Goal: Task Accomplishment & Management: Use online tool/utility

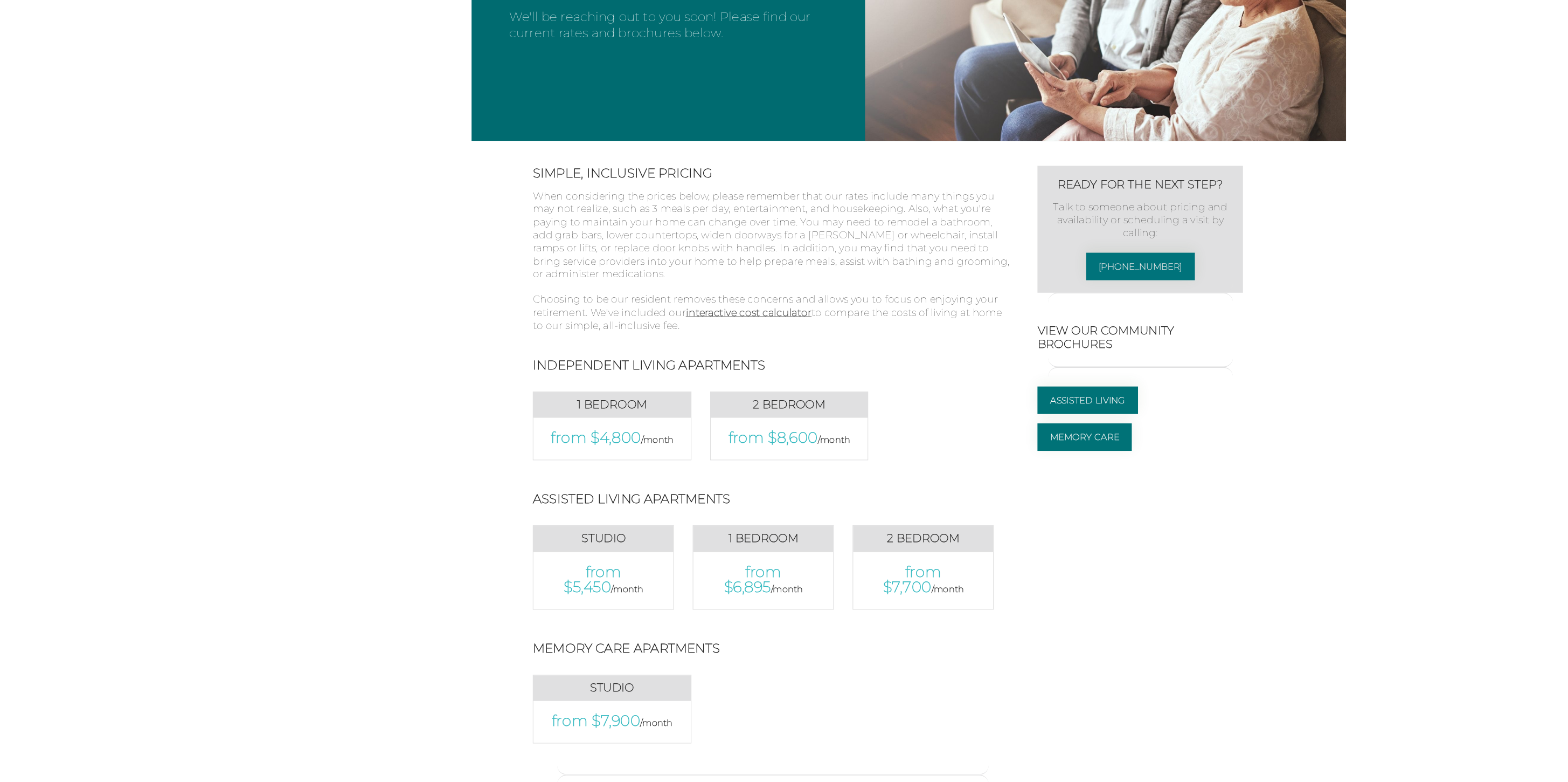
scroll to position [253, 0]
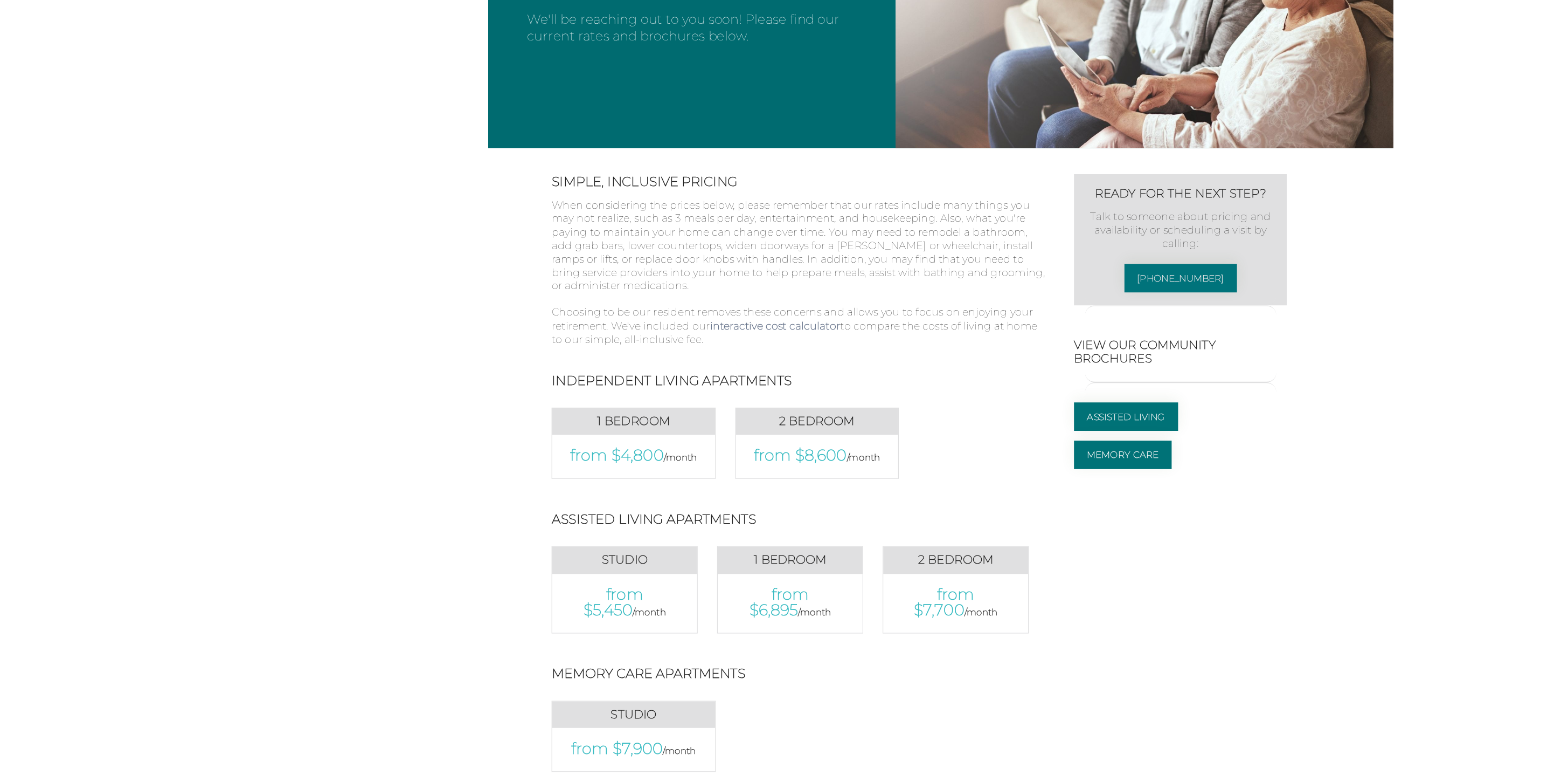
click at [665, 270] on link "interactive cost calculator" at bounding box center [646, 271] width 108 height 10
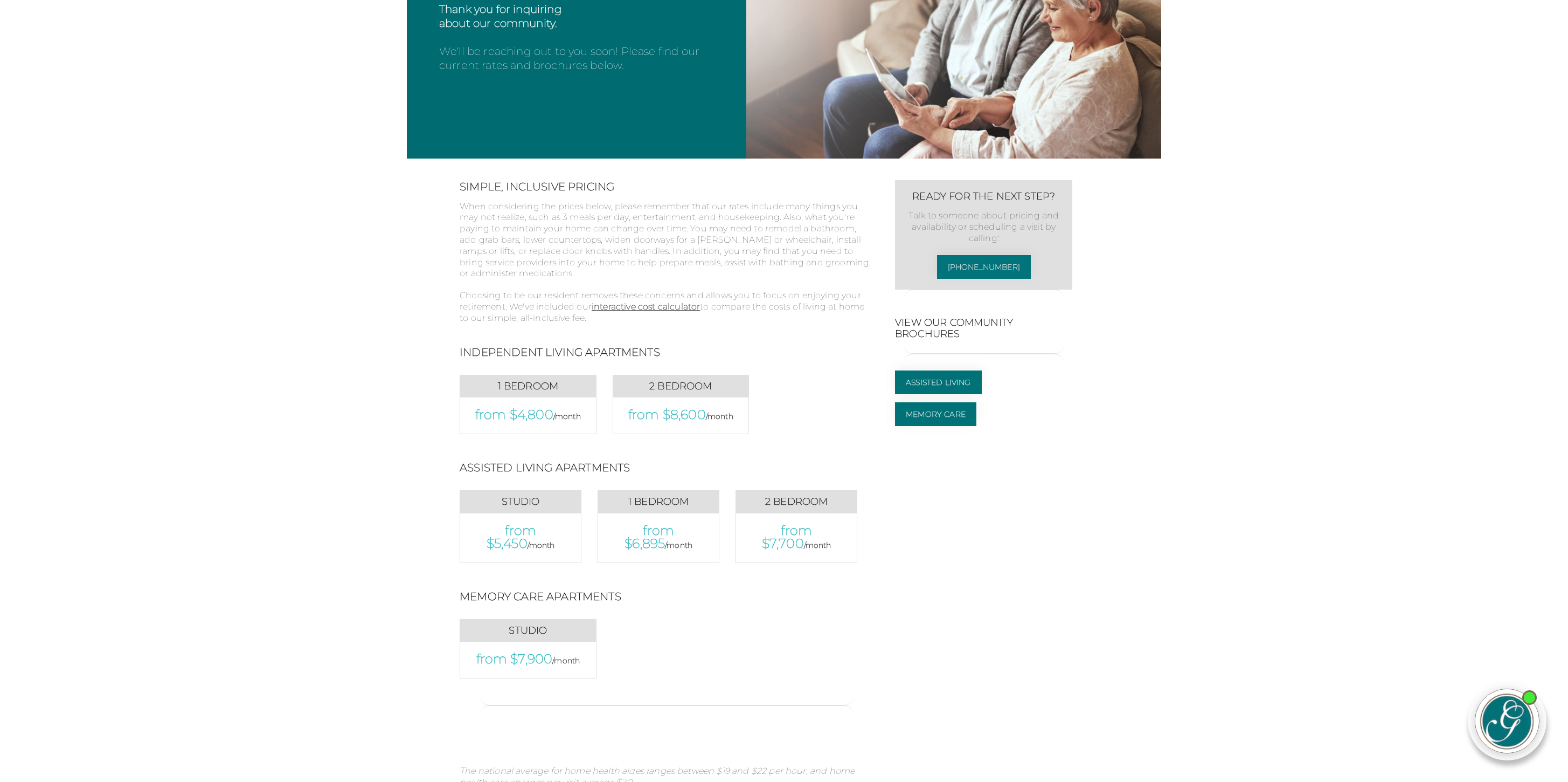
scroll to position [220, 0]
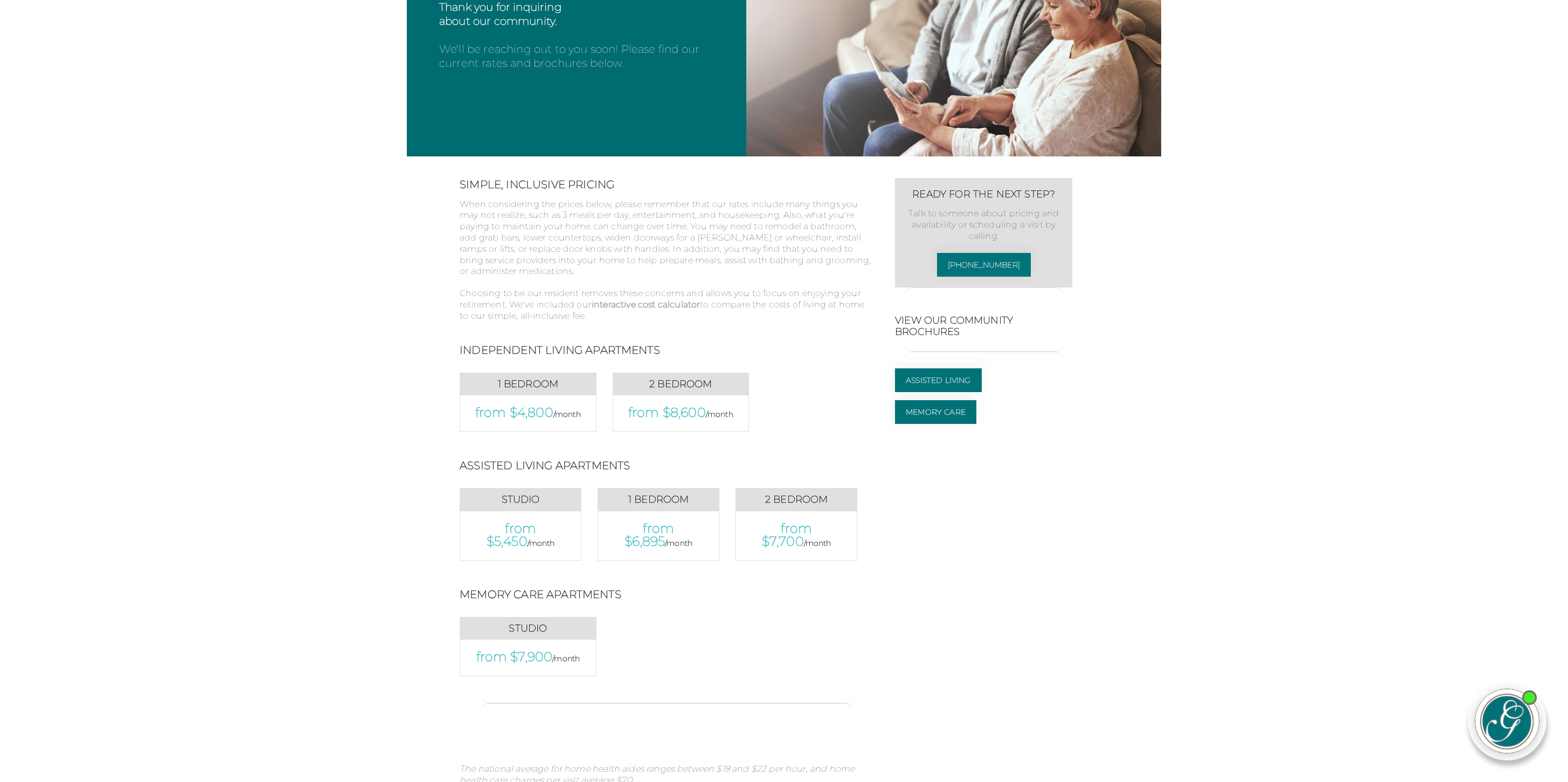
click at [650, 308] on link "interactive cost calculator" at bounding box center [646, 304] width 108 height 10
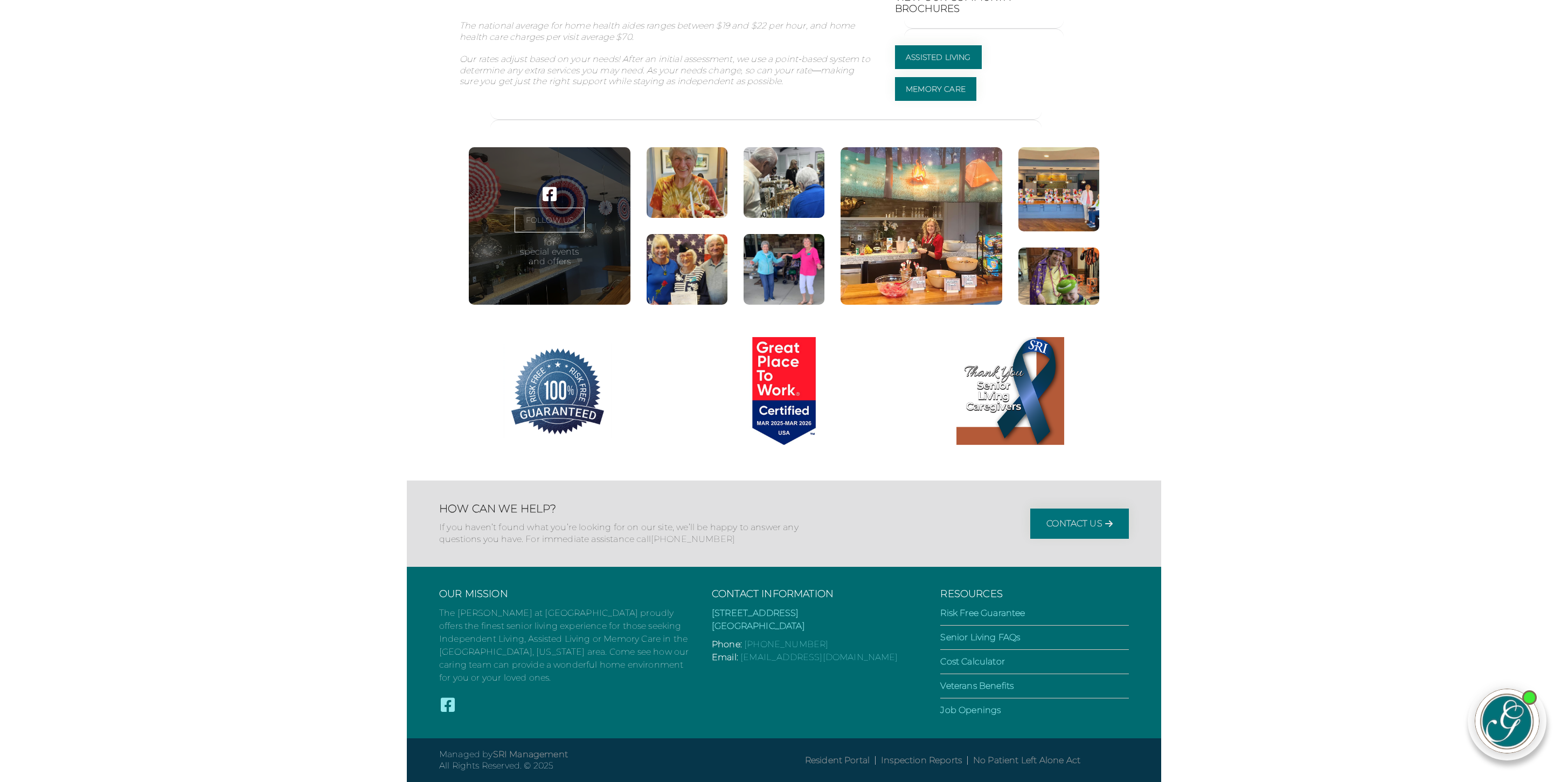
scroll to position [1092, 0]
click at [974, 661] on link "Cost Calculator" at bounding box center [972, 661] width 64 height 10
